Goal: Task Accomplishment & Management: Use online tool/utility

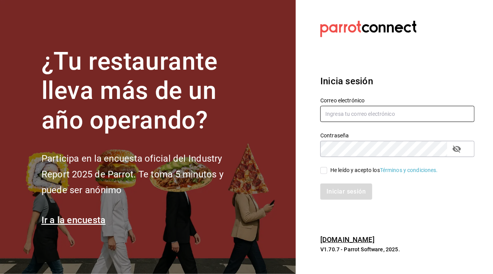
click at [363, 110] on input "text" at bounding box center [397, 114] width 154 height 16
type input "[EMAIL_ADDRESS][DOMAIN_NAME]"
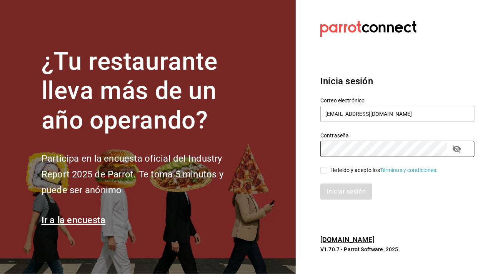
click at [321, 169] on input "He leído y acepto los Términos y condiciones." at bounding box center [323, 170] width 7 height 7
checkbox input "true"
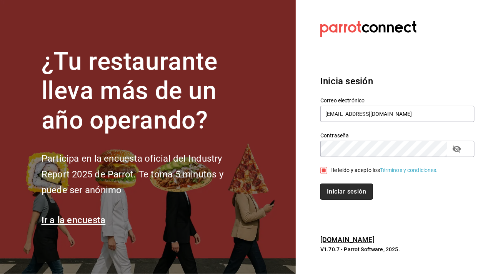
click at [336, 189] on button "Iniciar sesión" at bounding box center [346, 191] width 52 height 16
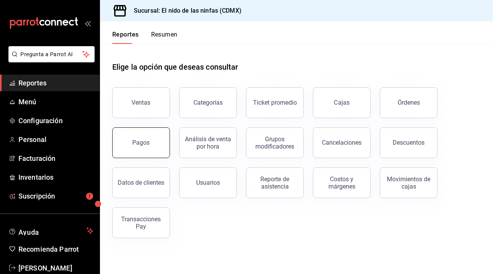
click at [138, 139] on div "Pagos" at bounding box center [141, 142] width 17 height 7
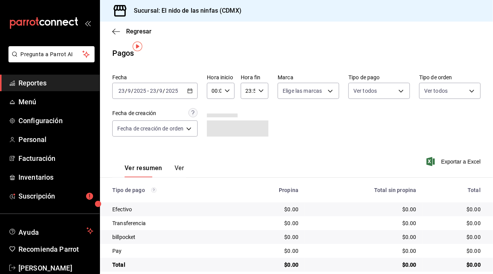
click at [187, 88] on icon "button" at bounding box center [189, 90] width 5 height 5
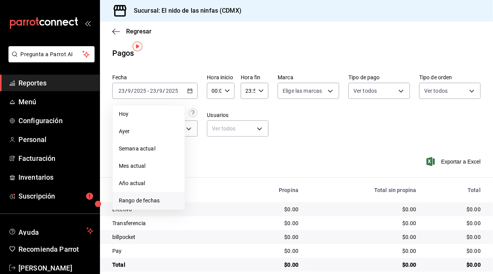
click at [145, 196] on span "Rango de fechas" at bounding box center [149, 200] width 60 height 8
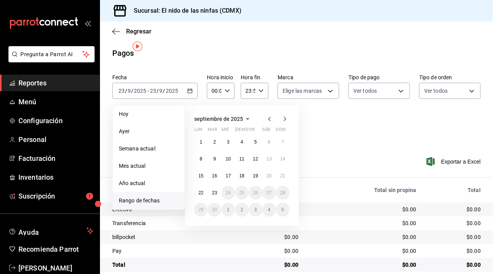
click at [267, 114] on icon "button" at bounding box center [269, 118] width 9 height 9
click at [250, 135] on button "1" at bounding box center [255, 142] width 13 height 14
click at [276, 203] on button "31" at bounding box center [282, 210] width 13 height 14
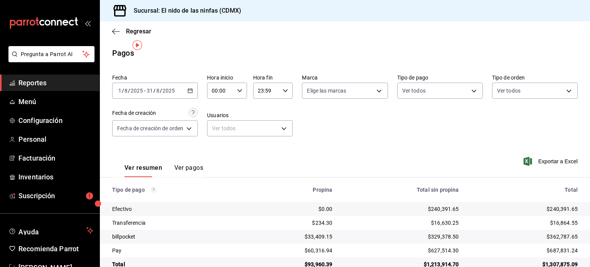
scroll to position [2, 0]
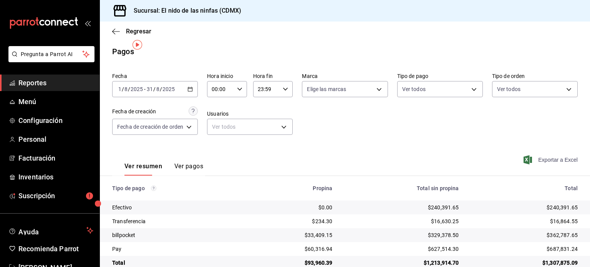
click at [492, 155] on span "Exportar a Excel" at bounding box center [551, 159] width 53 height 9
click at [492, 144] on div "Exportar a Excel" at bounding box center [531, 160] width 93 height 32
click at [125, 231] on div "billpocket" at bounding box center [175, 235] width 127 height 8
click at [177, 163] on button "Ver pagos" at bounding box center [188, 169] width 29 height 13
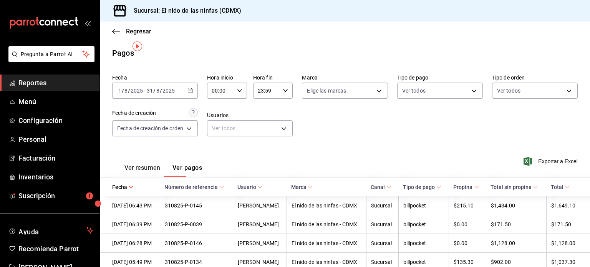
click at [492, 102] on div "Fecha 2025-08-01 1 / 8 / 2025 - 2025-08-31 31 / 8 / 2025 Hora inicio 00:00 Hora…" at bounding box center [345, 108] width 466 height 75
click at [417, 106] on div "Fecha 2025-08-01 1 / 8 / 2025 - 2025-08-31 31 / 8 / 2025 Hora inicio 00:00 Hora…" at bounding box center [345, 108] width 466 height 75
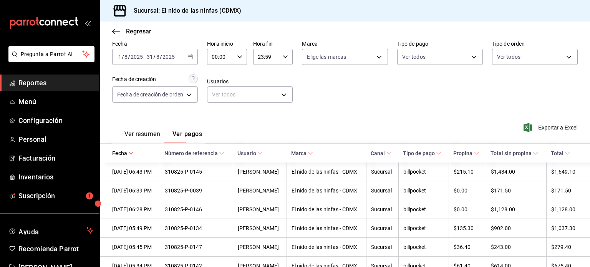
scroll to position [38, 0]
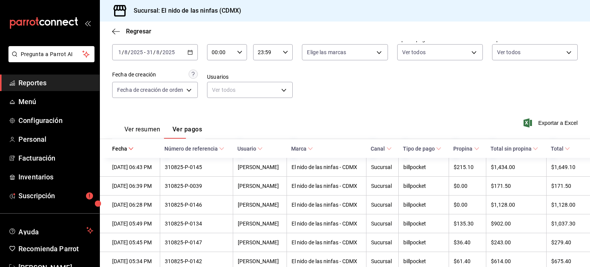
click at [400, 63] on div "Fecha 2025-08-01 1 / 8 / 2025 - 2025-08-31 31 / 8 / 2025 Hora inicio 00:00 Hora…" at bounding box center [345, 70] width 466 height 75
click at [191, 44] on div "2025-08-01 1 / 8 / 2025 - 2025-08-31 31 / 8 / 2025" at bounding box center [155, 52] width 86 height 16
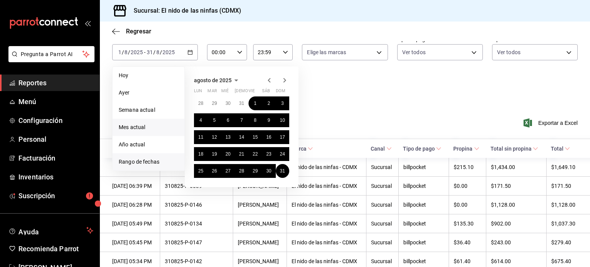
click at [134, 123] on span "Mes actual" at bounding box center [149, 127] width 60 height 8
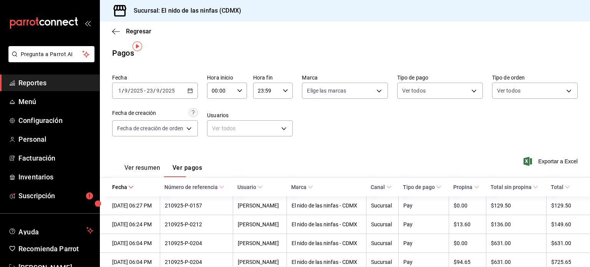
click at [125, 164] on button "Ver resumen" at bounding box center [143, 170] width 36 height 13
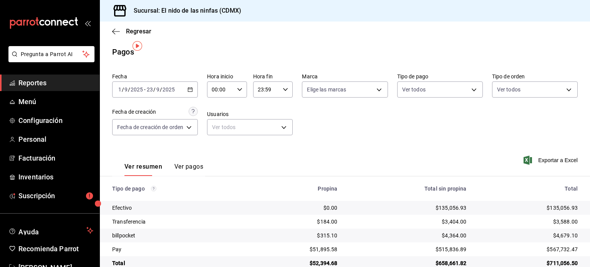
scroll to position [2, 0]
click at [420, 117] on div "Fecha 2025-09-01 1 / 9 / 2025 - 2025-09-23 23 / 9 / 2025 Hora inicio 00:00 Hora…" at bounding box center [345, 107] width 466 height 75
click at [33, 262] on span "Felipe Nájera" at bounding box center [55, 267] width 75 height 10
